Goal: Task Accomplishment & Management: Use online tool/utility

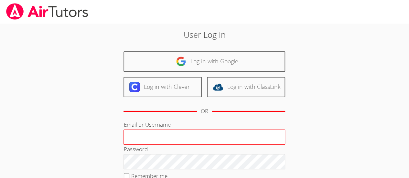
scroll to position [3, 0]
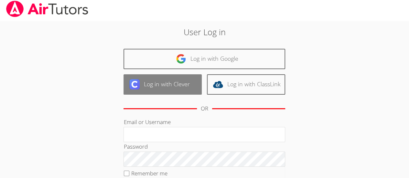
click at [158, 83] on link "Log in with Clever" at bounding box center [162, 84] width 78 height 20
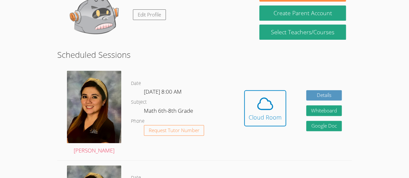
scroll to position [79, 0]
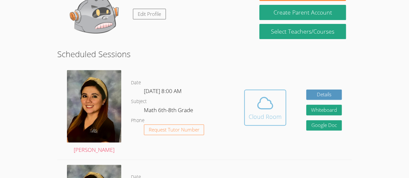
click at [263, 111] on icon at bounding box center [265, 103] width 18 height 18
click at [259, 112] on div "Cloud Room" at bounding box center [265, 116] width 33 height 9
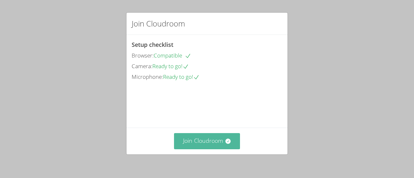
click at [198, 136] on button "Join Cloudroom" at bounding box center [207, 141] width 66 height 16
click at [194, 145] on button "Join Cloudroom" at bounding box center [207, 141] width 66 height 16
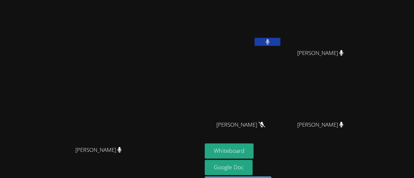
drag, startPoint x: 369, startPoint y: 0, endPoint x: 217, endPoint y: 59, distance: 162.7
click at [150, 59] on video at bounding box center [101, 87] width 97 height 111
click at [269, 43] on icon at bounding box center [267, 41] width 4 height 5
drag, startPoint x: 390, startPoint y: 1, endPoint x: 229, endPoint y: 88, distance: 182.9
drag, startPoint x: 229, startPoint y: 88, endPoint x: 193, endPoint y: 59, distance: 45.7
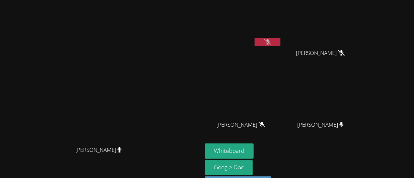
click at [150, 59] on video at bounding box center [101, 87] width 97 height 111
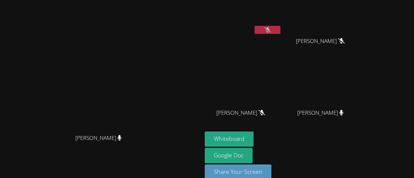
scroll to position [12, 0]
click at [253, 137] on button "Whiteboard" at bounding box center [229, 138] width 49 height 15
